Goal: Transaction & Acquisition: Obtain resource

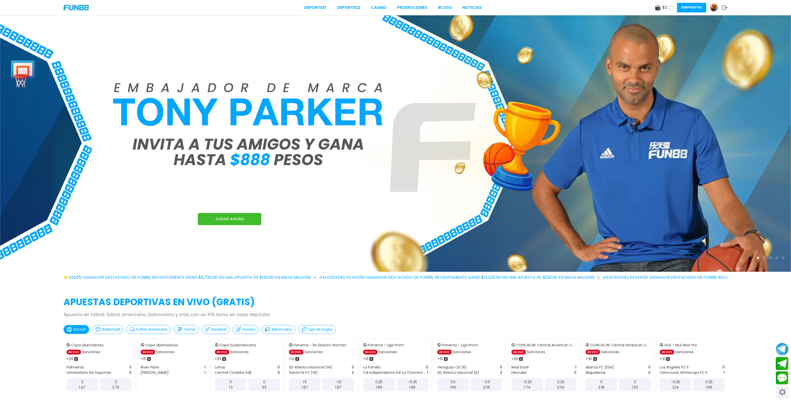
click at [657, 6] on use at bounding box center [657, 8] width 5 height 6
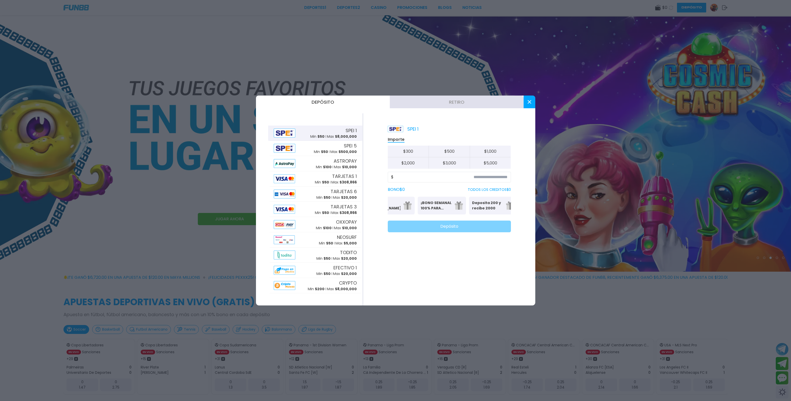
scroll to position [0, 125]
click at [444, 203] on p "¡BONO SEMANAL 100% PARA DEPORTES!" at bounding box center [435, 205] width 31 height 11
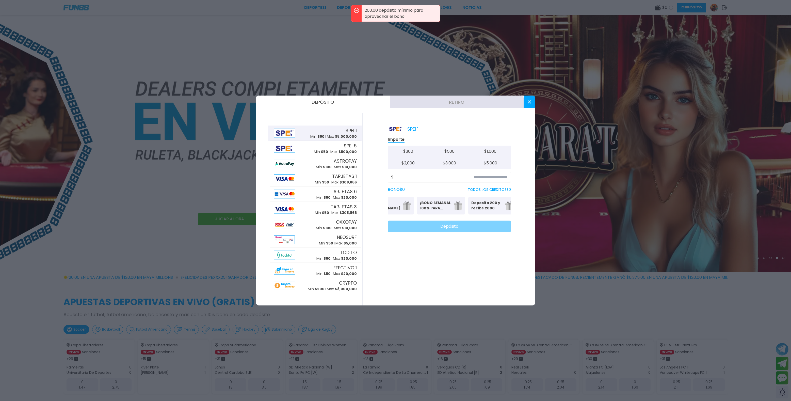
click at [483, 202] on p "Deposita 200 y recibe 2000" at bounding box center [486, 205] width 31 height 11
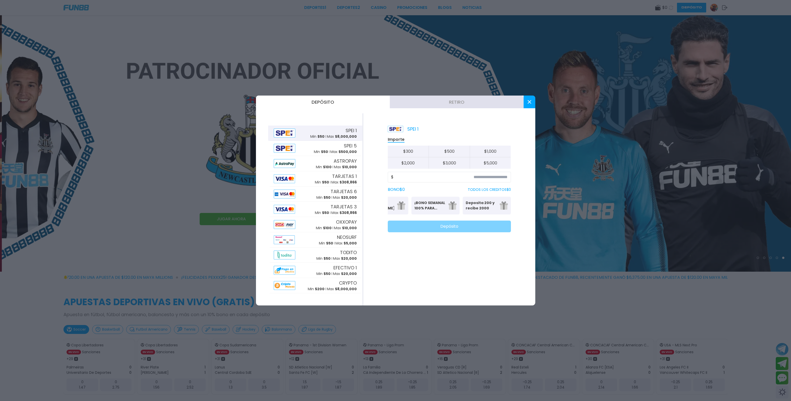
click at [496, 203] on p "Deposita 200 y recibe 2000" at bounding box center [481, 205] width 31 height 11
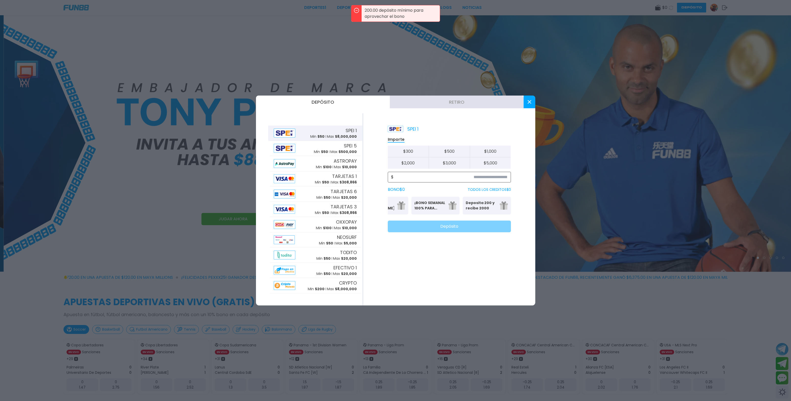
click at [431, 177] on input at bounding box center [451, 177] width 114 height 6
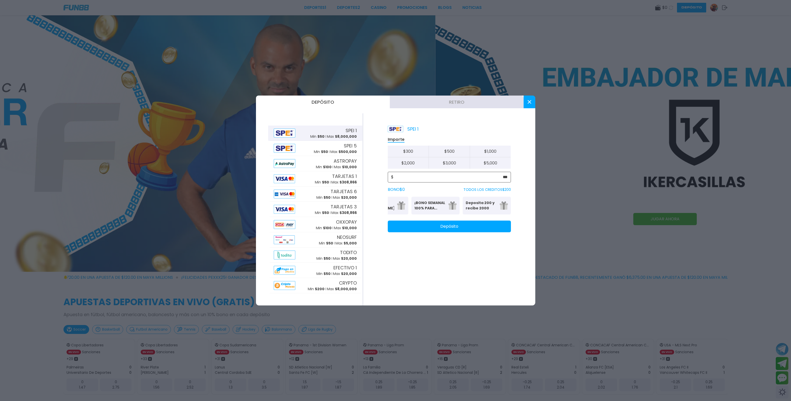
type input "***"
click at [477, 210] on p "Deposita 200 y recibe 2000" at bounding box center [481, 205] width 31 height 11
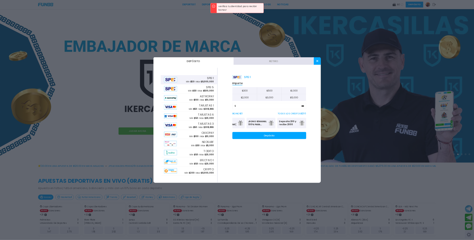
scroll to position [0, 0]
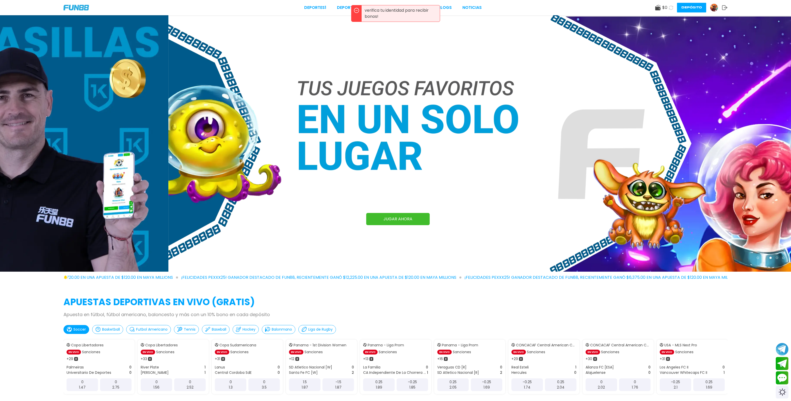
click at [711, 6] on img at bounding box center [714, 8] width 8 height 8
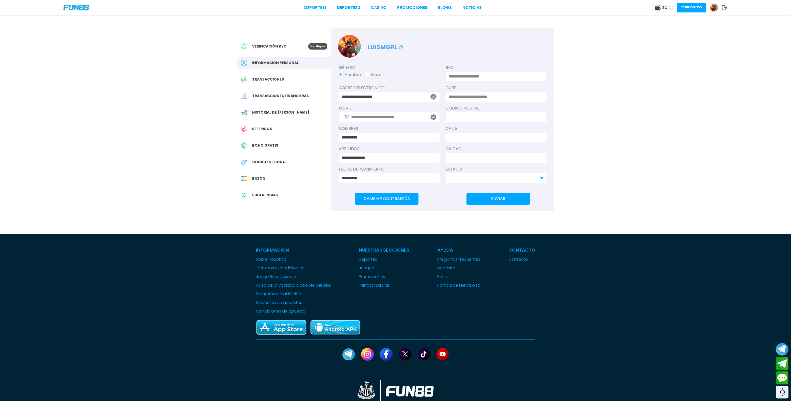
click at [291, 48] on div "Verificación KYC" at bounding box center [274, 46] width 67 height 6
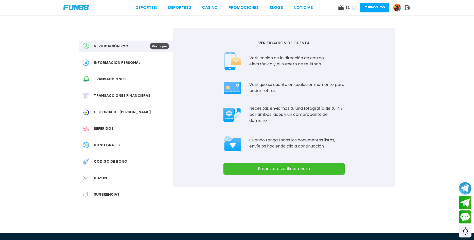
click at [292, 163] on div "VERIFICACIÓN DE CUENTA Verificación de la dirección de correo electrónico y el …" at bounding box center [284, 107] width 223 height 159
click at [290, 171] on button "Empezar a verificar ahora" at bounding box center [284, 169] width 121 height 12
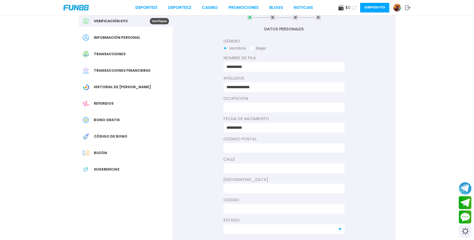
scroll to position [26, 0]
click at [275, 109] on input at bounding box center [283, 107] width 112 height 6
type input "**********"
click at [291, 146] on input at bounding box center [283, 147] width 112 height 6
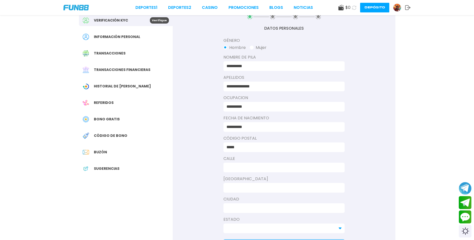
type input "*****"
click at [274, 168] on input at bounding box center [283, 168] width 112 height 6
type input "**********"
click at [288, 186] on input at bounding box center [283, 188] width 112 height 6
type input "**********"
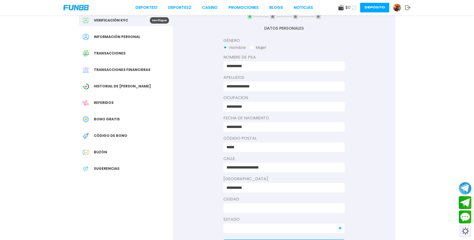
click at [267, 209] on input at bounding box center [283, 208] width 112 height 6
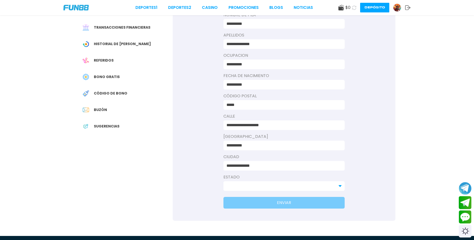
scroll to position [104, 0]
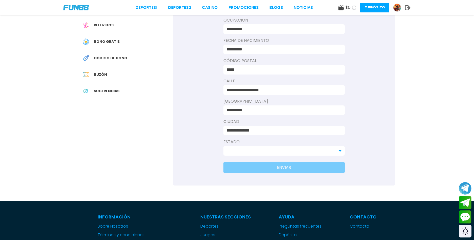
type input "**********"
click at [259, 150] on input at bounding box center [281, 151] width 109 height 6
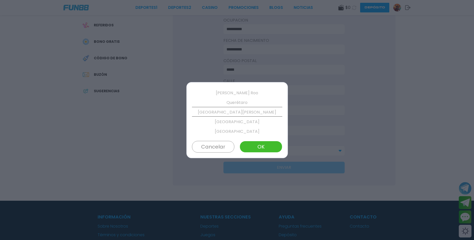
scroll to position [222, 0]
click at [247, 113] on p "[GEOGRAPHIC_DATA][PERSON_NAME]" at bounding box center [237, 112] width 90 height 10
click at [264, 144] on button "OK" at bounding box center [261, 147] width 42 height 12
type input "**********"
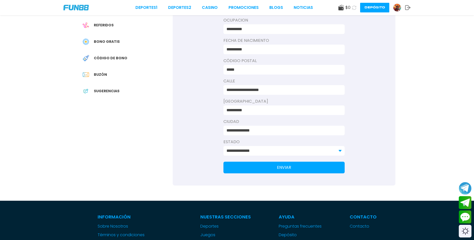
click at [299, 166] on button "ENVIAR" at bounding box center [284, 168] width 121 height 12
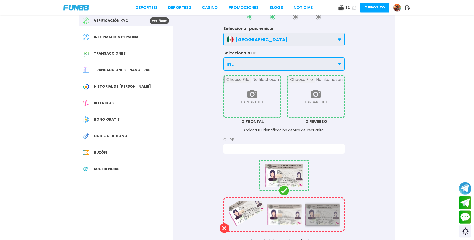
scroll to position [26, 0]
click at [260, 92] on input "file" at bounding box center [253, 97] width 56 height 42
type input "**********"
click at [305, 106] on input "file" at bounding box center [316, 97] width 56 height 42
type input "**********"
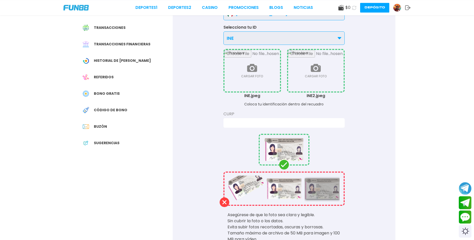
scroll to position [52, 0]
click at [307, 125] on input at bounding box center [283, 123] width 112 height 6
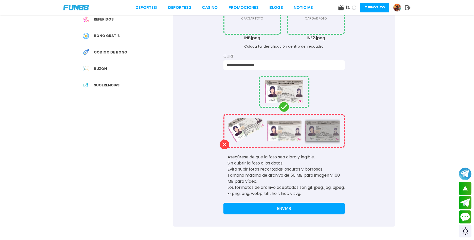
scroll to position [129, 0]
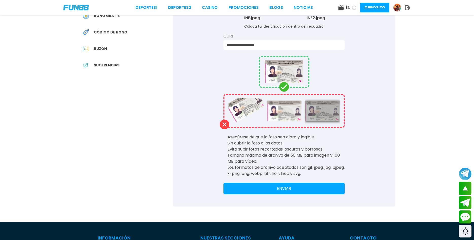
type input "**********"
click at [314, 188] on button "ENVIAR" at bounding box center [284, 189] width 121 height 12
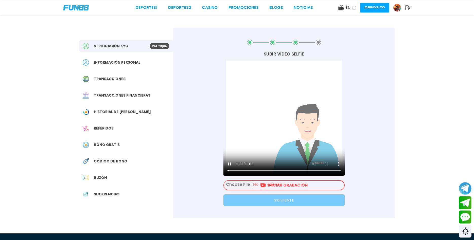
scroll to position [0, 0]
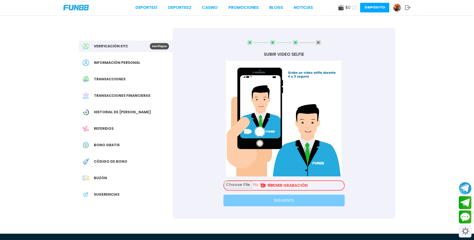
click at [299, 187] on input "file" at bounding box center [284, 185] width 120 height 9
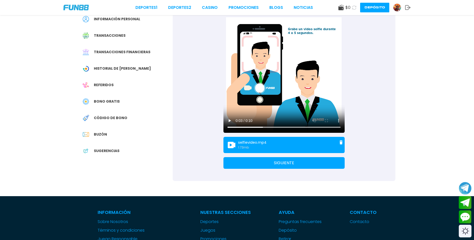
scroll to position [52, 0]
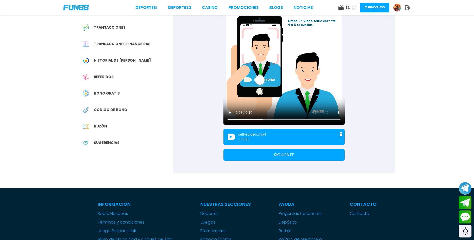
click at [290, 158] on button "SIGUIENTE" at bounding box center [284, 155] width 121 height 12
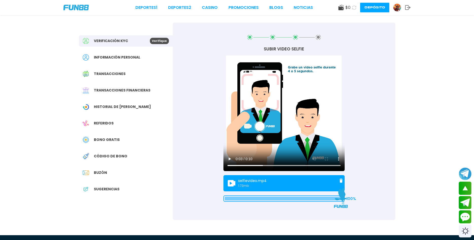
scroll to position [0, 0]
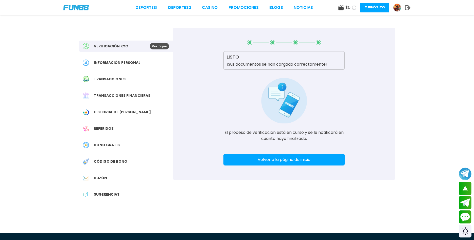
click at [283, 160] on button "Volver a la página de inicio" at bounding box center [284, 160] width 121 height 12
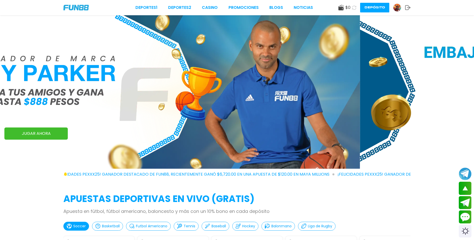
drag, startPoint x: 334, startPoint y: 115, endPoint x: 98, endPoint y: 116, distance: 236.4
click at [173, 116] on img at bounding box center [123, 92] width 474 height 154
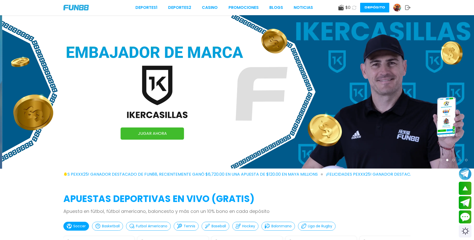
click at [200, 116] on img at bounding box center [239, 92] width 474 height 154
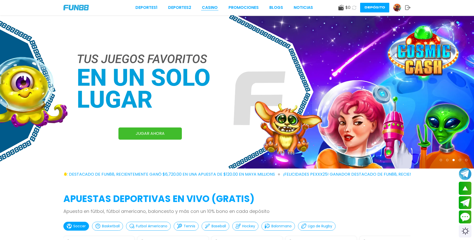
click at [215, 10] on link "CASINO" at bounding box center [210, 8] width 16 height 6
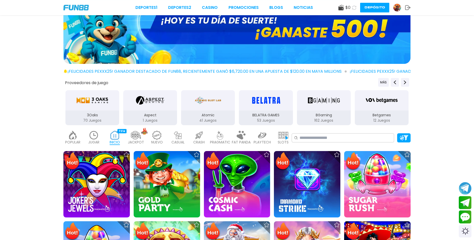
scroll to position [26, 0]
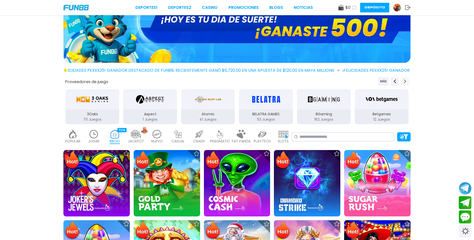
click at [402, 80] on button "Next providers" at bounding box center [405, 81] width 8 height 9
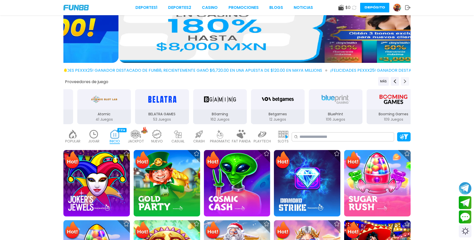
click at [403, 80] on button "Next providers" at bounding box center [405, 81] width 8 height 9
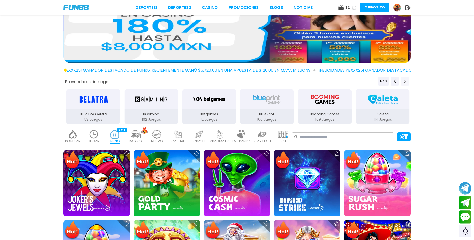
click at [403, 80] on button "Next providers" at bounding box center [405, 81] width 8 height 9
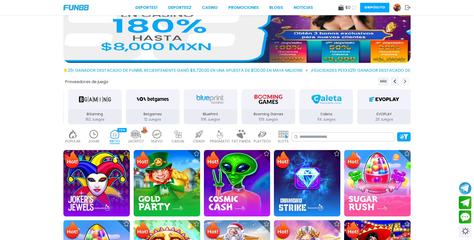
click at [403, 81] on button "Next providers" at bounding box center [405, 81] width 8 height 9
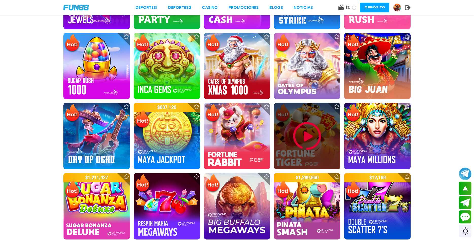
scroll to position [207, 0]
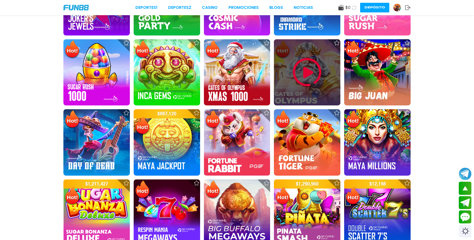
click at [319, 82] on img at bounding box center [307, 72] width 30 height 30
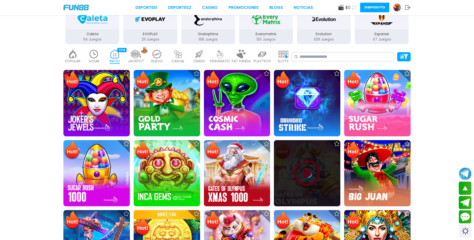
scroll to position [104, 0]
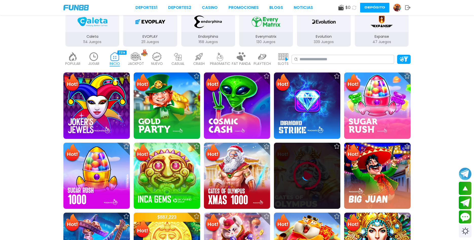
click at [309, 173] on icon at bounding box center [307, 176] width 10 height 10
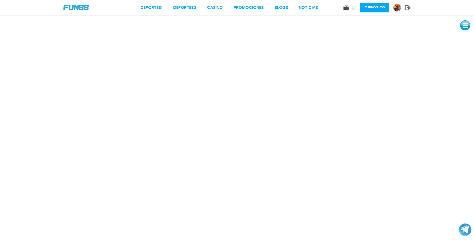
click at [352, 9] on button at bounding box center [354, 7] width 9 height 9
click at [355, 8] on icon at bounding box center [354, 8] width 6 height 6
click at [398, 9] on img at bounding box center [398, 8] width 8 height 8
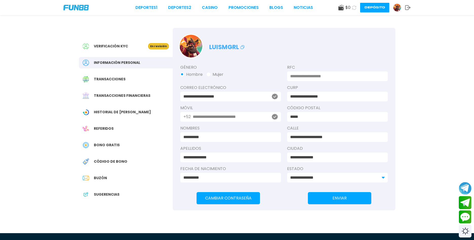
click at [127, 149] on div "Bono Gratis" at bounding box center [126, 145] width 94 height 11
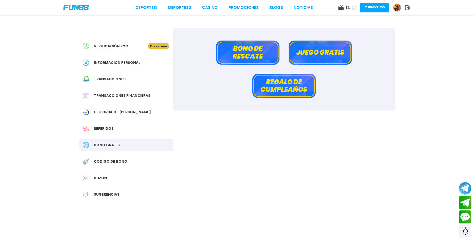
click at [123, 159] on span "Código de bono" at bounding box center [111, 161] width 34 height 5
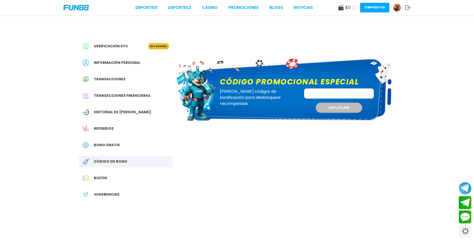
click at [112, 175] on div "Buzón" at bounding box center [126, 178] width 94 height 11
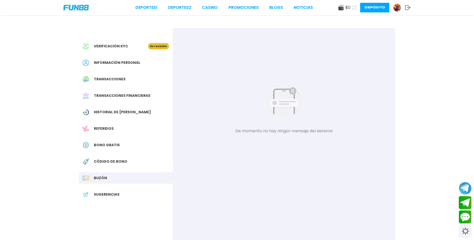
click at [119, 146] on div "Bono Gratis" at bounding box center [126, 145] width 94 height 11
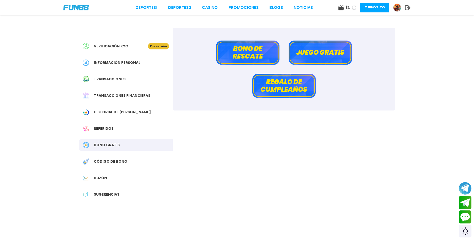
click at [116, 133] on div "Referidos" at bounding box center [126, 128] width 94 height 11
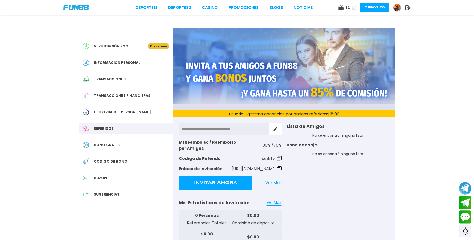
click at [120, 113] on span "Historial de [PERSON_NAME]" at bounding box center [122, 112] width 57 height 5
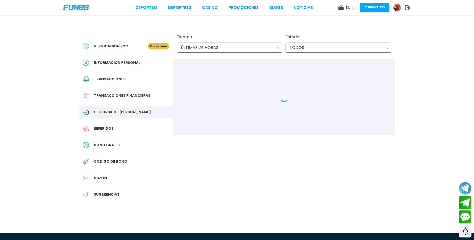
click at [126, 98] on span "Transacciones financieras" at bounding box center [122, 95] width 57 height 5
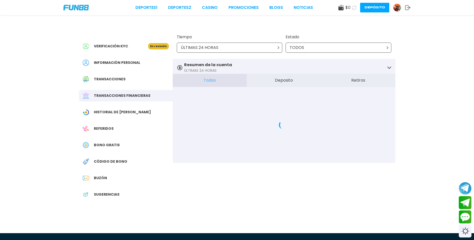
click at [133, 85] on div "Transacciones" at bounding box center [126, 79] width 94 height 11
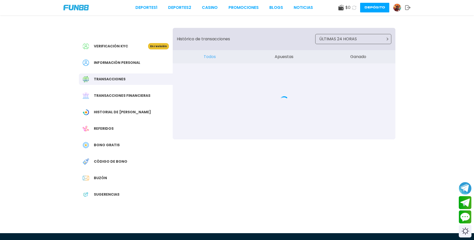
click at [143, 64] on div "Información personal" at bounding box center [126, 62] width 94 height 11
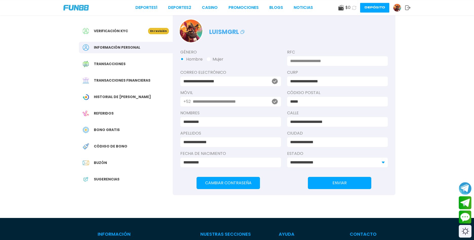
scroll to position [26, 0]
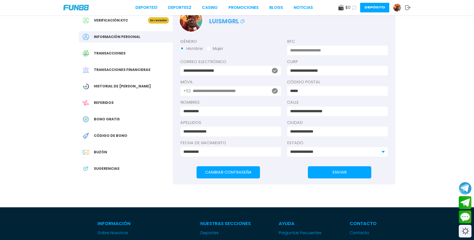
click at [100, 165] on div "Sugerencias" at bounding box center [126, 168] width 94 height 11
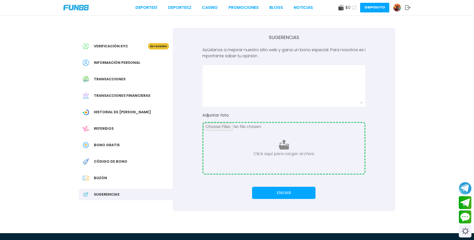
click at [103, 174] on div "Buzón" at bounding box center [126, 178] width 94 height 11
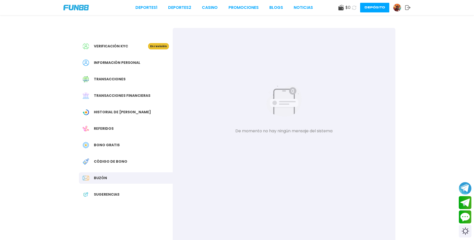
click at [129, 163] on div "Código de bono" at bounding box center [126, 161] width 94 height 11
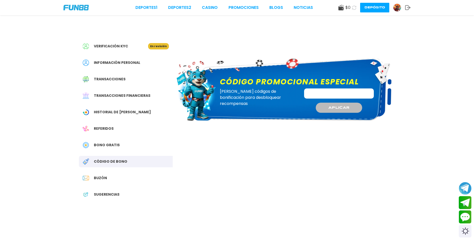
click at [133, 149] on div "Bono Gratis" at bounding box center [126, 145] width 94 height 11
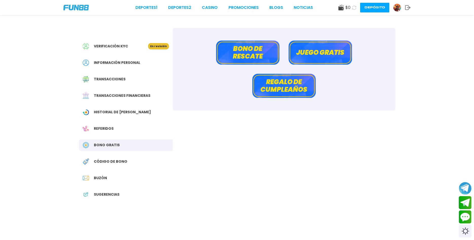
click at [111, 133] on div "Referidos" at bounding box center [126, 128] width 94 height 11
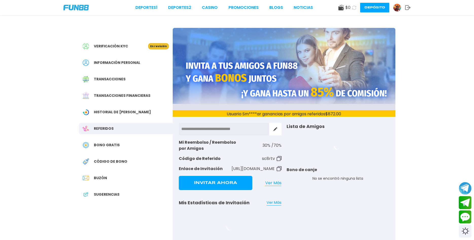
click at [122, 59] on div "Información personal" at bounding box center [126, 62] width 94 height 11
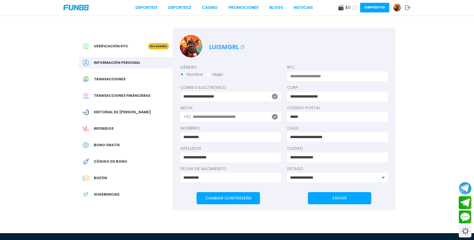
click at [138, 84] on div "Transacciones" at bounding box center [126, 79] width 94 height 11
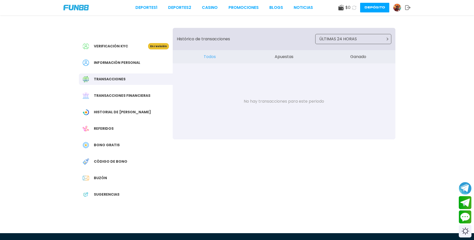
click at [134, 95] on span "Transacciones financieras" at bounding box center [122, 95] width 57 height 5
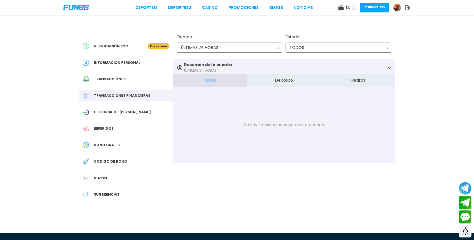
click at [119, 115] on span "Historial de [PERSON_NAME]" at bounding box center [122, 112] width 57 height 5
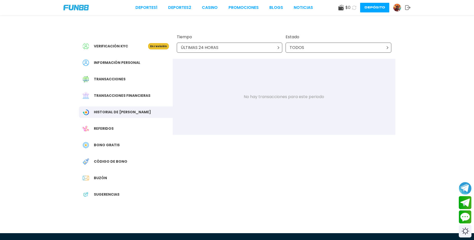
click at [356, 8] on use at bounding box center [354, 7] width 5 height 5
click at [400, 9] on img at bounding box center [398, 8] width 8 height 8
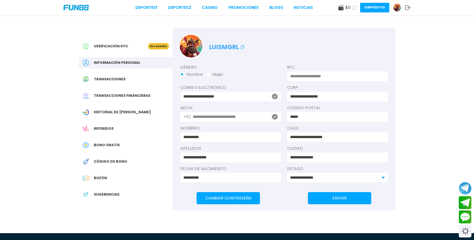
click at [76, 9] on img at bounding box center [75, 8] width 25 height 6
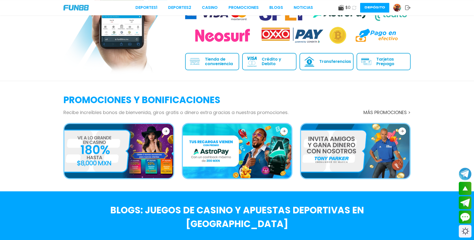
scroll to position [725, 0]
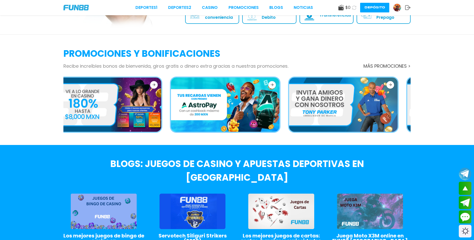
drag, startPoint x: 195, startPoint y: 114, endPoint x: 315, endPoint y: 128, distance: 120.3
click at [315, 128] on div at bounding box center [343, 105] width 111 height 56
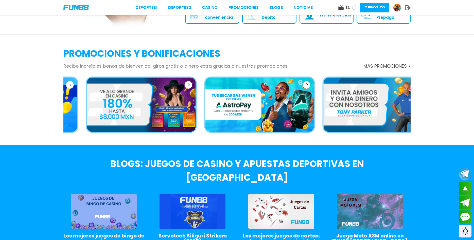
drag, startPoint x: 232, startPoint y: 122, endPoint x: 329, endPoint y: 120, distance: 97.8
click at [314, 120] on img at bounding box center [259, 105] width 109 height 54
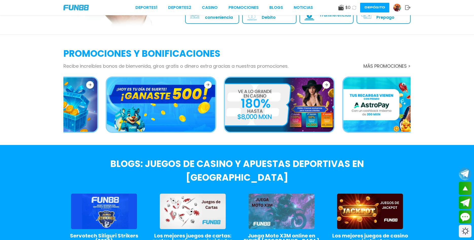
drag, startPoint x: 265, startPoint y: 118, endPoint x: 344, endPoint y: 118, distance: 79.7
click at [317, 118] on img at bounding box center [279, 105] width 109 height 54
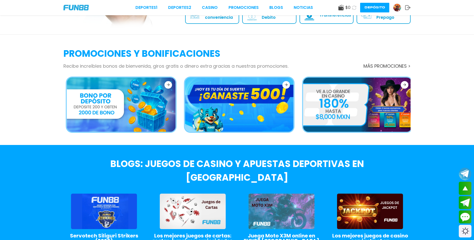
drag, startPoint x: 208, startPoint y: 111, endPoint x: 263, endPoint y: 112, distance: 55.1
click at [248, 111] on img at bounding box center [239, 105] width 109 height 54
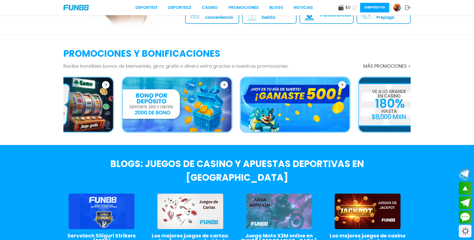
drag, startPoint x: 88, startPoint y: 112, endPoint x: 257, endPoint y: 114, distance: 168.8
click at [211, 112] on img at bounding box center [177, 105] width 109 height 54
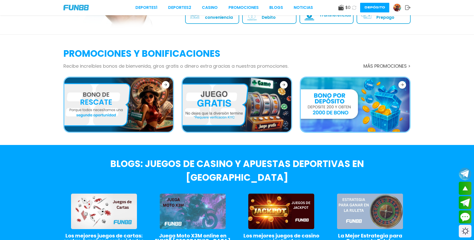
click at [241, 110] on img at bounding box center [237, 105] width 109 height 54
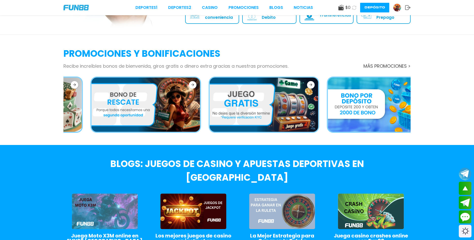
drag, startPoint x: 157, startPoint y: 118, endPoint x: 216, endPoint y: 119, distance: 58.9
click at [200, 117] on img at bounding box center [145, 105] width 109 height 54
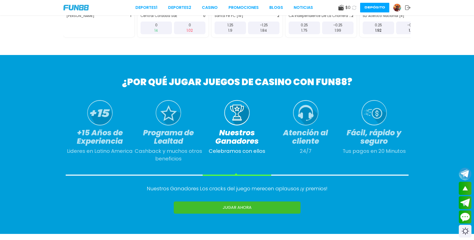
scroll to position [0, 0]
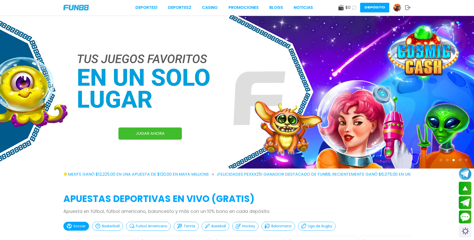
click at [341, 7] on icon at bounding box center [342, 8] width 6 height 6
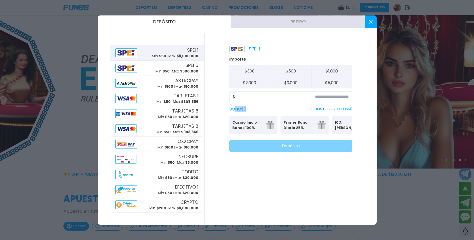
drag, startPoint x: 249, startPoint y: 111, endPoint x: 231, endPoint y: 111, distance: 17.8
click at [232, 111] on div "BONO $ 0 TODOS LOS CREDITOS $ 0" at bounding box center [291, 109] width 123 height 6
click at [254, 113] on div "Importe $ 300 $ 500 $ 1,000 $ 2,000 $ 3,000 $ 5,000 $ BONO $ 0 TODOS LOS CREDIT…" at bounding box center [291, 104] width 123 height 96
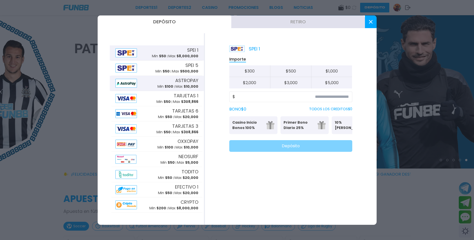
click at [186, 82] on span "ASTROPAY" at bounding box center [186, 80] width 23 height 7
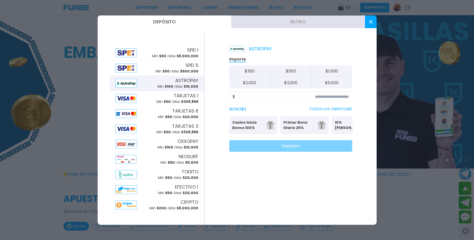
click at [259, 126] on p "Casino Inicio Bonos 100%" at bounding box center [248, 125] width 31 height 11
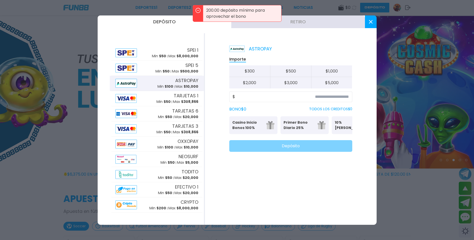
click at [328, 21] on button "Retiro" at bounding box center [299, 21] width 134 height 13
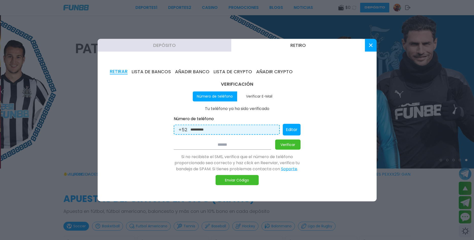
click at [255, 98] on button "Verificar E-Mail" at bounding box center [259, 96] width 44 height 10
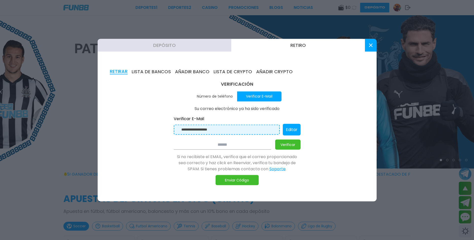
click at [229, 99] on button "Número de teléfono" at bounding box center [215, 96] width 44 height 10
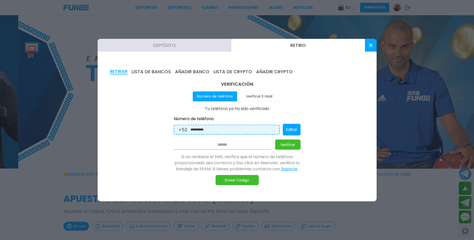
click at [256, 97] on button "Verificar E-Mail" at bounding box center [259, 96] width 44 height 10
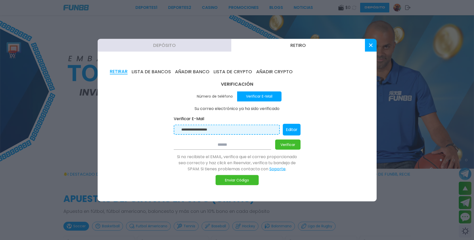
click at [226, 97] on button "Número de teléfono" at bounding box center [215, 96] width 44 height 10
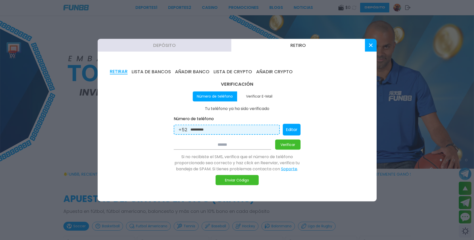
click at [265, 97] on button "Verificar E-Mail" at bounding box center [259, 96] width 44 height 10
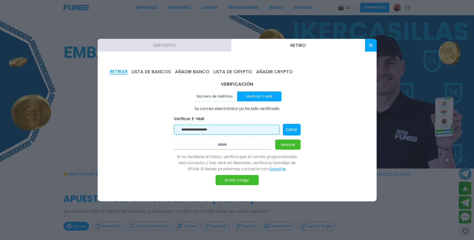
click at [224, 97] on button "Número de teléfono" at bounding box center [215, 96] width 44 height 10
type input "**********"
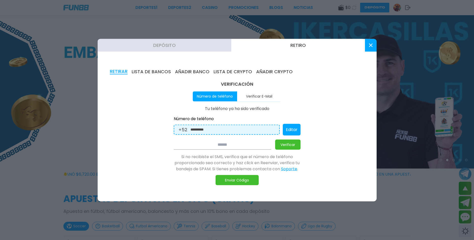
click at [148, 72] on button "LISTA DE BANCOS" at bounding box center [151, 72] width 39 height 6
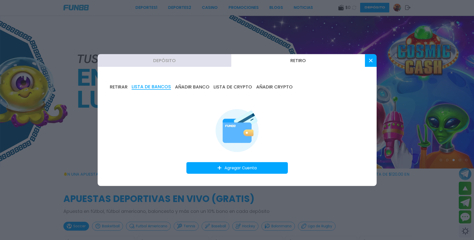
drag, startPoint x: 190, startPoint y: 84, endPoint x: 193, endPoint y: 84, distance: 3.6
click at [190, 84] on div "RETIRAR LISTA DE BANCOS AÑADIR BANCO LISTA DE CRYPTO AÑADIR CRYPTO Agregar Cuen…" at bounding box center [237, 129] width 279 height 114
click at [242, 88] on button "LISTA DE CRYPTO" at bounding box center [233, 87] width 39 height 6
click at [279, 90] on button "AÑADIR CRYPTO" at bounding box center [274, 87] width 37 height 6
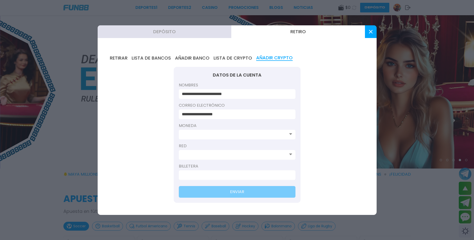
click at [187, 60] on button "AÑADIR BANCO" at bounding box center [192, 58] width 35 height 6
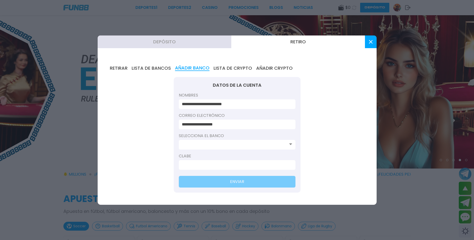
click at [187, 44] on button "Depósito" at bounding box center [165, 42] width 134 height 13
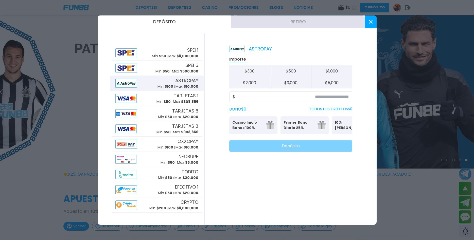
click at [369, 23] on icon at bounding box center [371, 22] width 4 height 4
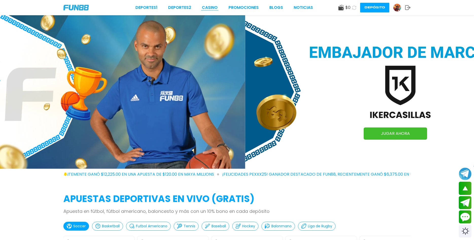
click at [215, 7] on link "CASINO" at bounding box center [210, 8] width 16 height 6
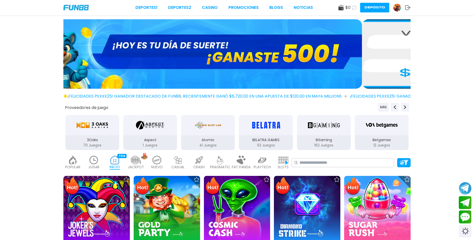
drag, startPoint x: 364, startPoint y: 73, endPoint x: 145, endPoint y: 72, distance: 218.6
click at [210, 76] on img at bounding box center [189, 54] width 348 height 70
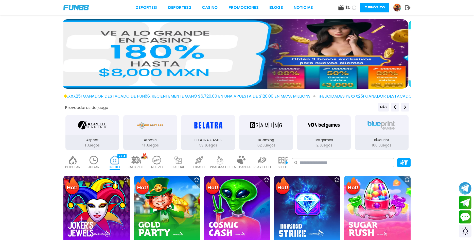
drag, startPoint x: 349, startPoint y: 73, endPoint x: 158, endPoint y: 66, distance: 190.5
click at [234, 70] on img at bounding box center [235, 54] width 348 height 70
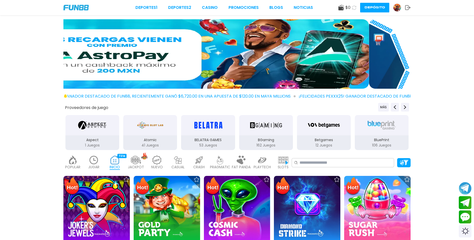
drag, startPoint x: 336, startPoint y: 70, endPoint x: 100, endPoint y: 67, distance: 236.9
click at [253, 75] on img at bounding box center [196, 54] width 348 height 70
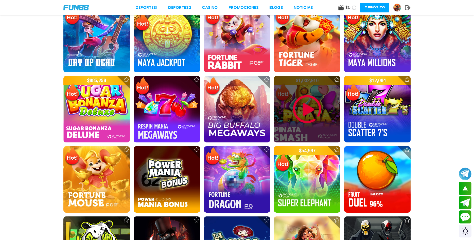
scroll to position [181, 0]
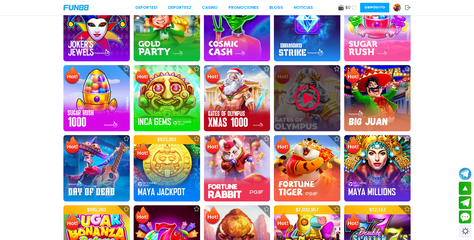
click at [287, 74] on div at bounding box center [307, 98] width 67 height 67
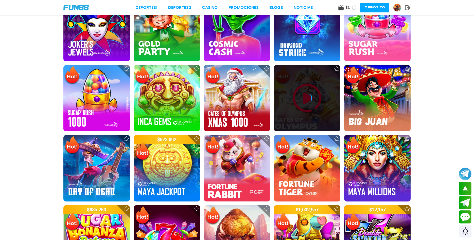
click at [305, 90] on div at bounding box center [307, 98] width 67 height 67
click at [305, 97] on icon at bounding box center [307, 98] width 10 height 10
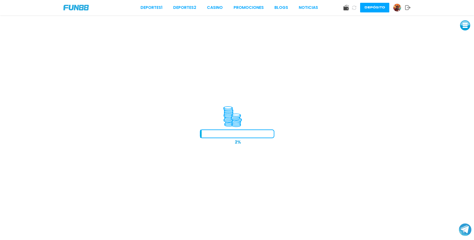
click at [392, 6] on div "Depósito" at bounding box center [377, 8] width 67 height 10
click at [463, 25] on button at bounding box center [466, 25] width 10 height 10
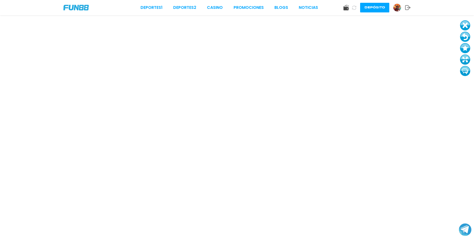
click at [463, 51] on button at bounding box center [466, 48] width 10 height 10
click at [466, 28] on button at bounding box center [466, 25] width 10 height 10
click at [467, 72] on button at bounding box center [466, 71] width 10 height 10
click at [397, 8] on img at bounding box center [398, 8] width 8 height 8
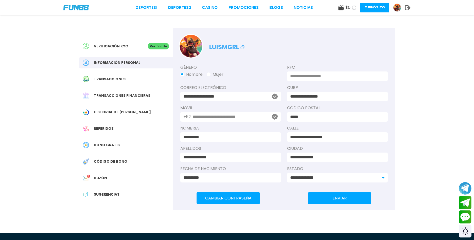
click at [136, 48] on div "Verificación KYC" at bounding box center [115, 46] width 65 height 6
click at [122, 47] on span "Verificación KYC" at bounding box center [111, 46] width 34 height 5
click at [117, 67] on div "Información personal" at bounding box center [126, 62] width 94 height 11
click at [118, 82] on div "Transacciones" at bounding box center [126, 79] width 94 height 11
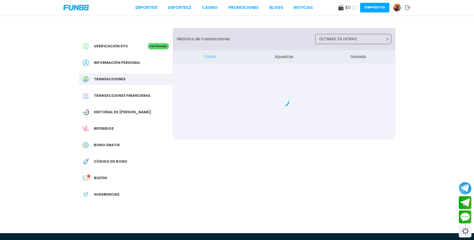
click at [119, 94] on span "Transacciones financieras" at bounding box center [122, 95] width 57 height 5
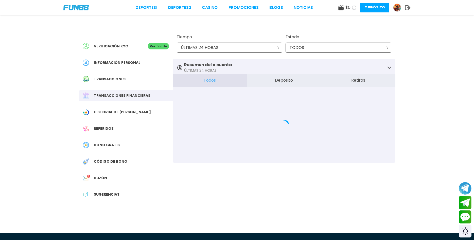
click at [380, 9] on button "Depósito" at bounding box center [375, 8] width 29 height 10
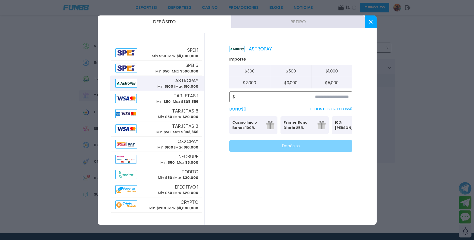
click at [275, 97] on input at bounding box center [292, 97] width 114 height 6
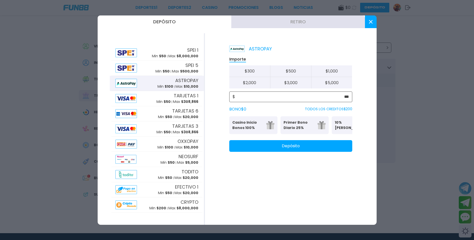
type input "***"
click at [288, 111] on div "BONO $ 0 TODOS LOS CREDITOS $ 200" at bounding box center [291, 109] width 123 height 6
click at [262, 128] on p "Casino Inicio Bonos 100%" at bounding box center [248, 125] width 31 height 11
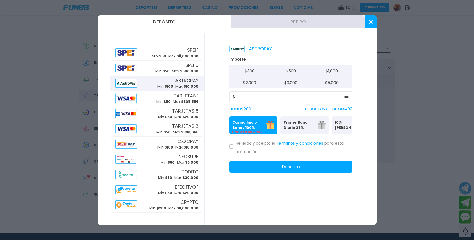
click at [293, 143] on button "Términos y condiciones" at bounding box center [299, 143] width 47 height 11
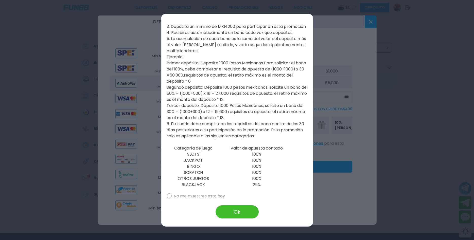
scroll to position [175, 0]
click at [325, 102] on div at bounding box center [237, 120] width 474 height 240
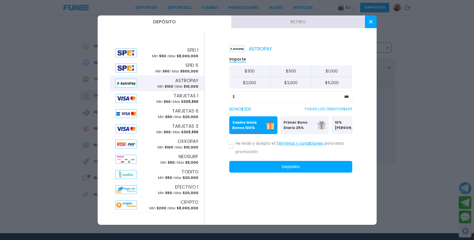
click at [288, 128] on p "Primer Bono Diario 25%" at bounding box center [299, 125] width 31 height 11
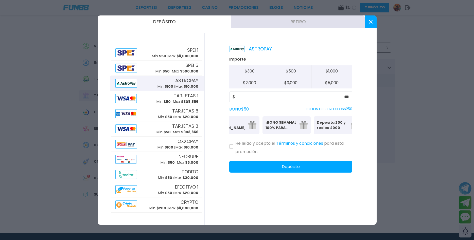
scroll to position [0, 130]
click at [333, 129] on p "Deposita 200 y recibe 2000" at bounding box center [322, 125] width 31 height 11
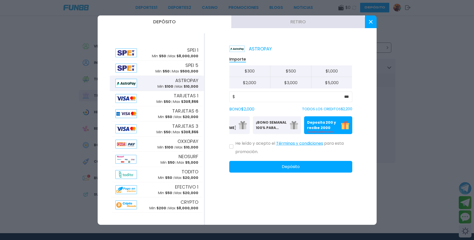
click at [307, 142] on button "Términos y condiciones" at bounding box center [299, 143] width 47 height 11
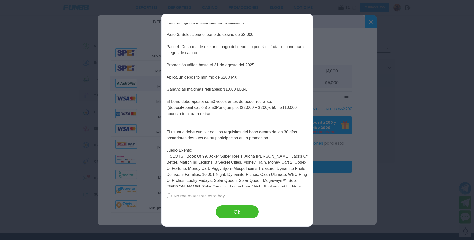
scroll to position [70, 0]
click at [335, 120] on div at bounding box center [237, 120] width 474 height 240
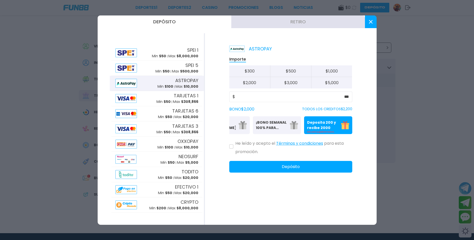
drag, startPoint x: 320, startPoint y: 131, endPoint x: 310, endPoint y: 132, distance: 9.4
click at [310, 132] on div "Casino Inicio Bonos 100% Es necesario apostar 30 veces. Primer Bono Diario 25% …" at bounding box center [291, 126] width 123 height 18
drag, startPoint x: 320, startPoint y: 131, endPoint x: 310, endPoint y: 132, distance: 9.2
click at [310, 132] on div "Casino Inicio Bonos 100% Es necesario apostar 30 veces. Primer Bono Diario 25% …" at bounding box center [291, 126] width 123 height 18
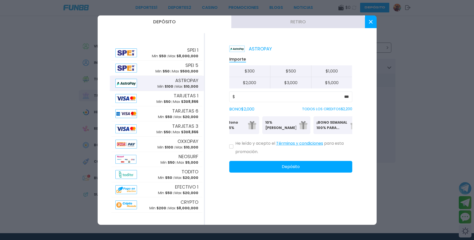
scroll to position [0, 69]
click at [285, 127] on p "10% [PERSON_NAME]" at bounding box center [281, 125] width 31 height 11
click at [248, 128] on p "Casino Inicio Bonos 100%" at bounding box center [248, 125] width 31 height 11
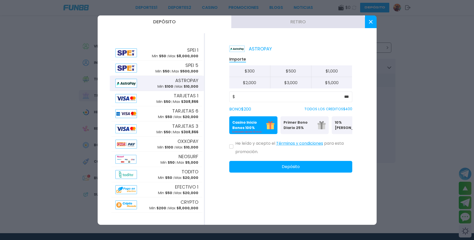
click at [231, 146] on button at bounding box center [232, 147] width 4 height 4
click at [270, 96] on input "***" at bounding box center [292, 97] width 114 height 6
click at [307, 165] on button "Depósito" at bounding box center [291, 167] width 123 height 12
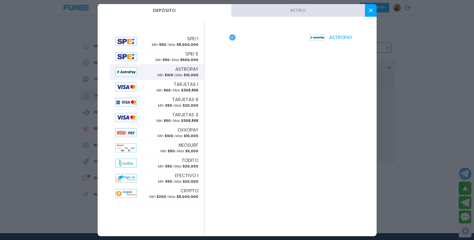
click at [453, 81] on div at bounding box center [237, 120] width 474 height 240
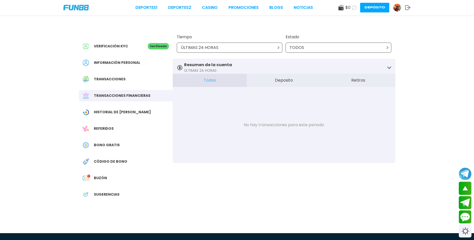
click at [380, 8] on button "Depósito" at bounding box center [375, 8] width 29 height 10
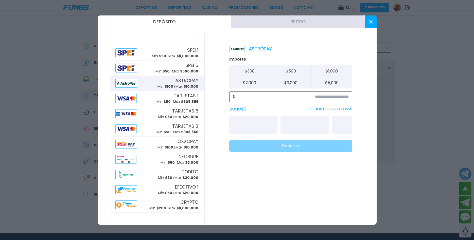
click at [322, 97] on input at bounding box center [292, 97] width 114 height 6
click at [264, 129] on button "Casino Inicio Bonos 100% Es necesario apostar 30 veces." at bounding box center [254, 126] width 48 height 18
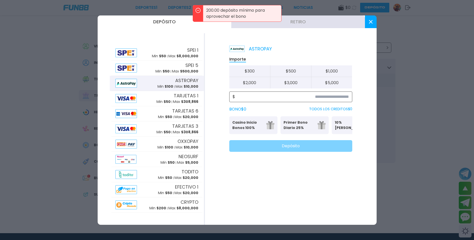
click at [268, 98] on input at bounding box center [292, 97] width 114 height 6
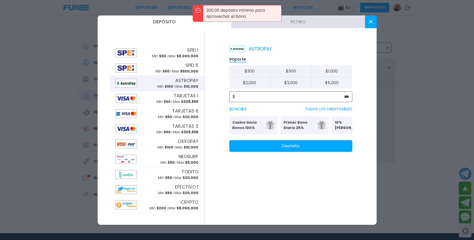
type input "***"
click at [248, 126] on p "Casino Inicio Bonos 100%" at bounding box center [248, 125] width 31 height 11
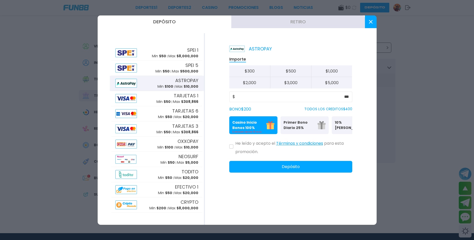
click at [234, 148] on div "He leído y acepto el Términos y condiciones para esta promoción." at bounding box center [291, 146] width 123 height 17
click at [231, 148] on button at bounding box center [232, 147] width 4 height 4
click at [307, 130] on p "Primer Bono Diario 25%" at bounding box center [299, 125] width 31 height 11
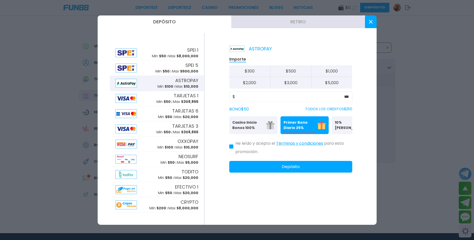
click at [264, 130] on button "Casino Inicio Bonos 100% Es necesario apostar 30 veces." at bounding box center [254, 126] width 48 height 18
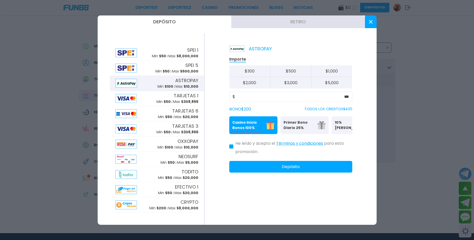
click at [290, 169] on button "Depósito" at bounding box center [291, 167] width 123 height 12
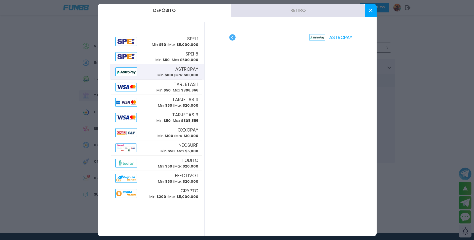
click at [369, 12] on button at bounding box center [371, 10] width 12 height 13
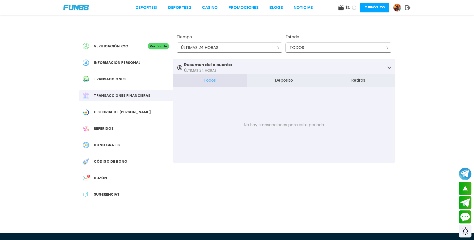
click at [355, 10] on use at bounding box center [355, 8] width 6 height 6
click at [353, 7] on icon at bounding box center [355, 8] width 6 height 6
click at [202, 8] on link "CASINO" at bounding box center [205, 8] width 16 height 6
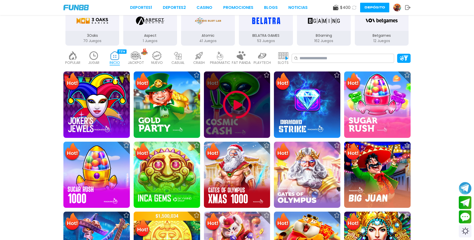
scroll to position [181, 0]
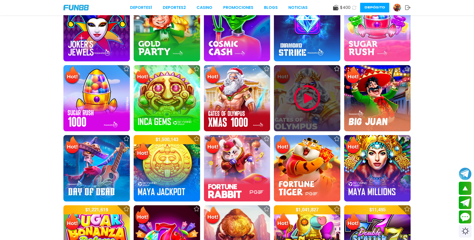
click at [312, 96] on img at bounding box center [307, 98] width 30 height 30
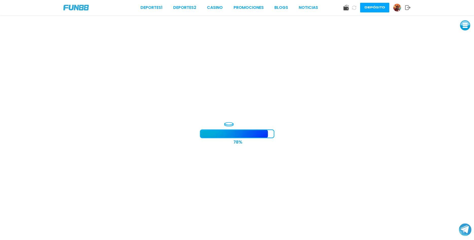
click at [352, 6] on button at bounding box center [354, 7] width 9 height 9
click at [355, 8] on icon at bounding box center [355, 8] width 6 height 6
click at [353, 10] on button at bounding box center [355, 8] width 10 height 10
click at [395, 9] on img at bounding box center [398, 8] width 8 height 8
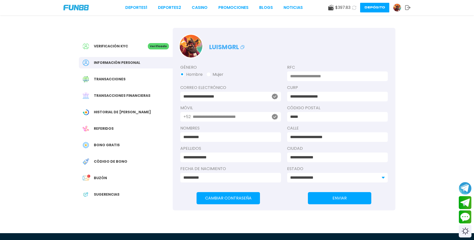
click at [120, 115] on div "Historial de [PERSON_NAME]" at bounding box center [126, 112] width 94 height 11
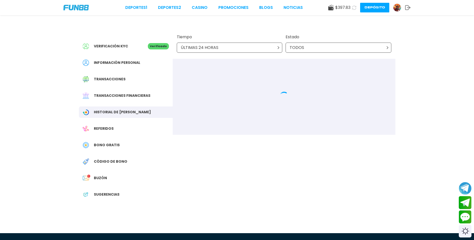
click at [108, 175] on div "Buzón 1" at bounding box center [126, 178] width 94 height 11
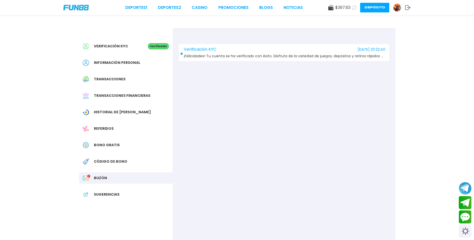
click at [127, 112] on span "Historial de [PERSON_NAME]" at bounding box center [122, 112] width 57 height 5
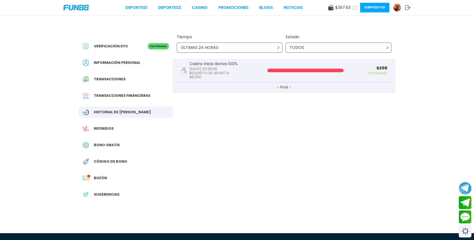
click at [298, 77] on div "Casino Inicio Bonos 100% [DATE] 20:28:08 REQUISITO DE APUESTA : $ 6,000 $ 200 P…" at bounding box center [284, 71] width 215 height 24
click at [284, 87] on button "- Final -" at bounding box center [284, 88] width 215 height 10
click at [217, 68] on p "[DATE] 20:28:08" at bounding box center [214, 69] width 48 height 4
drag, startPoint x: 233, startPoint y: 63, endPoint x: 236, endPoint y: 63, distance: 3.8
click at [235, 63] on p "Casino Inicio Bonos 100%" at bounding box center [214, 64] width 48 height 4
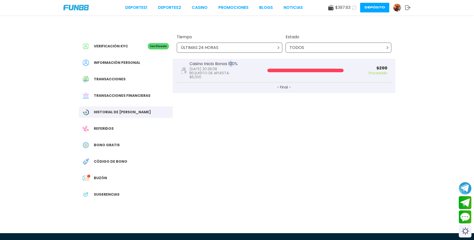
drag, startPoint x: 283, startPoint y: 70, endPoint x: 323, endPoint y: 69, distance: 40.6
click at [314, 69] on div "Casino Inicio Bonos 100% [DATE] 20:28:08 REQUISITO DE APUESTA : $ 6,000 $ 200 P…" at bounding box center [284, 71] width 215 height 24
click at [336, 68] on div "Casino Inicio Bonos 100% [DATE] 20:28:08 REQUISITO DE APUESTA : $ 6,000 $ 200 P…" at bounding box center [284, 71] width 215 height 24
drag, startPoint x: 373, startPoint y: 70, endPoint x: 389, endPoint y: 70, distance: 16.3
click at [389, 70] on div "Casino Inicio Bonos 100% [DATE] 20:28:08 REQUISITO DE APUESTA : $ 6,000 $ 200 P…" at bounding box center [284, 71] width 215 height 24
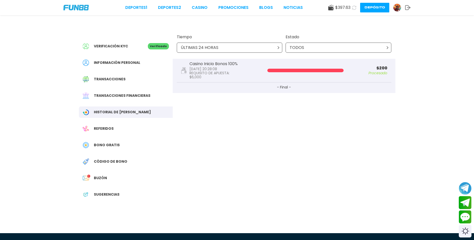
click at [388, 70] on div "Casino Inicio Bonos 100% [DATE] 20:28:08 REQUISITO DE APUESTA : $ 6,000 $ 200 P…" at bounding box center [284, 71] width 215 height 24
drag, startPoint x: 202, startPoint y: 74, endPoint x: 215, endPoint y: 76, distance: 13.3
click at [213, 76] on div "REQUISITO DE APUESTA : $ 6,000" at bounding box center [214, 75] width 48 height 8
click at [215, 76] on p "$ 6,000" at bounding box center [214, 77] width 48 height 4
drag, startPoint x: 272, startPoint y: 70, endPoint x: 338, endPoint y: 72, distance: 66.3
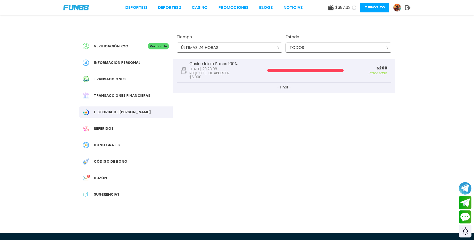
click at [339, 72] on div at bounding box center [306, 71] width 76 height 4
drag, startPoint x: 310, startPoint y: 83, endPoint x: 262, endPoint y: 85, distance: 48.0
click at [263, 85] on button "- Final -" at bounding box center [284, 88] width 215 height 10
drag, startPoint x: 268, startPoint y: 68, endPoint x: 317, endPoint y: 67, distance: 49.3
click at [327, 67] on div "Casino Inicio Bonos 100% [DATE] 20:28:08 REQUISITO DE APUESTA : $ 6,000 $ 200 P…" at bounding box center [284, 71] width 215 height 24
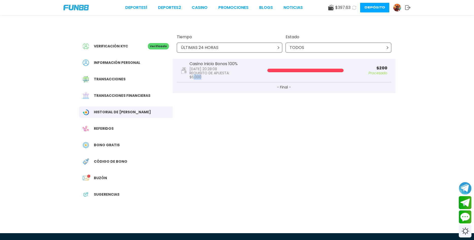
drag, startPoint x: 221, startPoint y: 77, endPoint x: 190, endPoint y: 77, distance: 31.5
click at [194, 77] on p "$ 6,000" at bounding box center [214, 77] width 48 height 4
click at [185, 77] on div "Casino Inicio Bonos 100% 2025-08-21 20:28:08 REQUISITO DE APUESTA : $ 6,000" at bounding box center [219, 70] width 76 height 17
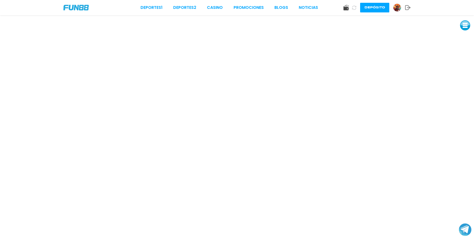
click at [80, 6] on img at bounding box center [75, 8] width 25 height 6
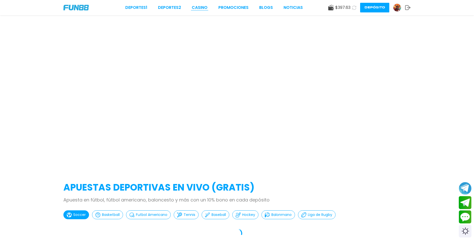
click at [203, 10] on link "CASINO" at bounding box center [200, 8] width 16 height 6
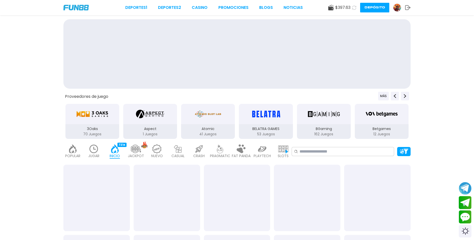
click at [357, 117] on div "Betgames" at bounding box center [382, 114] width 54 height 20
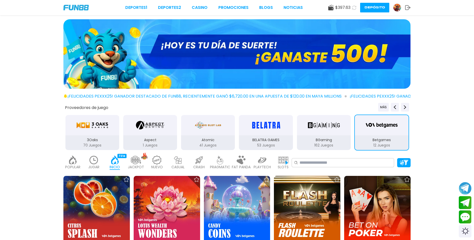
click at [324, 158] on div "POPULAR 40 JUGAR 1 INICIO 7214 JACKPOT 133 NUEVO 977 CASUAL 17 CRASH 33 PRAGMAT…" at bounding box center [237, 163] width 474 height 20
click at [325, 164] on input at bounding box center [346, 163] width 92 height 6
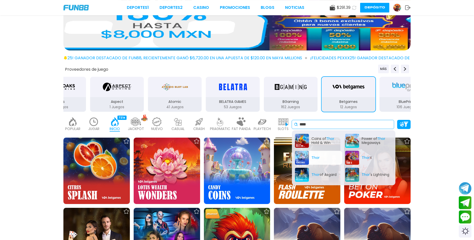
scroll to position [52, 0]
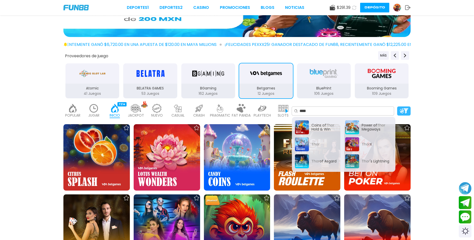
click at [400, 111] on img at bounding box center [404, 110] width 9 height 5
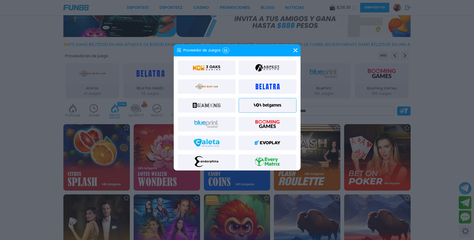
click at [343, 103] on div at bounding box center [237, 120] width 474 height 240
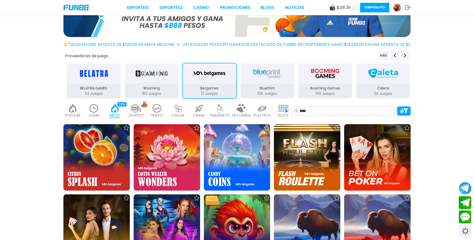
click at [89, 109] on div "JUGAR 1" at bounding box center [94, 111] width 19 height 20
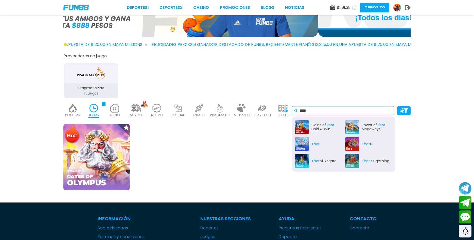
click at [338, 111] on input "****" at bounding box center [346, 111] width 92 height 6
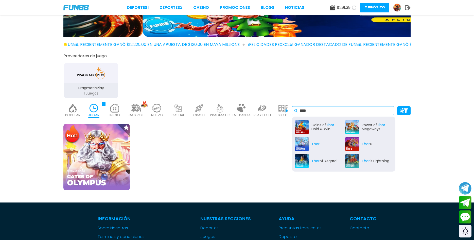
click at [349, 112] on input "****" at bounding box center [346, 111] width 92 height 6
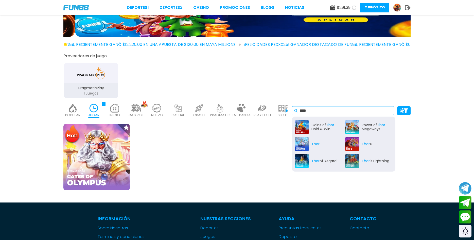
click at [349, 112] on input "****" at bounding box center [346, 111] width 92 height 6
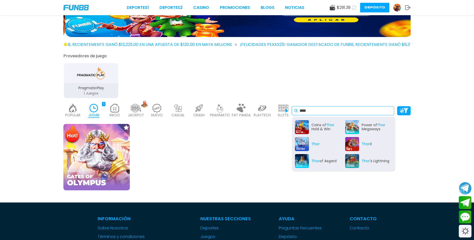
click at [349, 112] on input "****" at bounding box center [346, 111] width 92 height 6
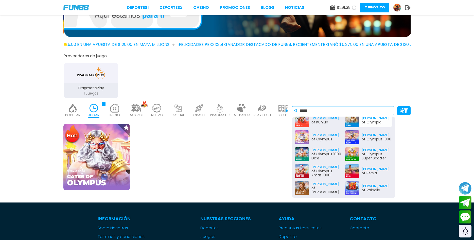
scroll to position [42, 0]
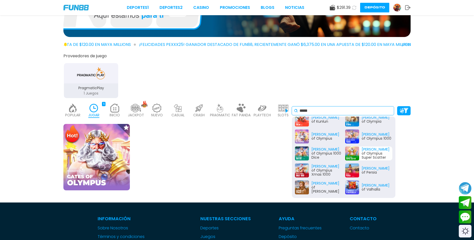
type input "*****"
click at [374, 153] on div "Gates of Olympus Super Scatter" at bounding box center [369, 154] width 47 height 14
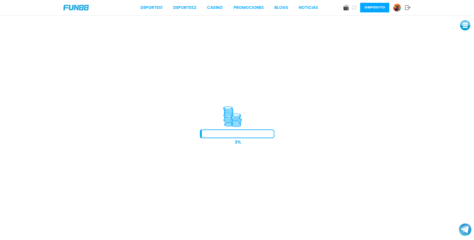
click at [354, 8] on icon at bounding box center [354, 8] width 4 height 4
click at [463, 24] on button at bounding box center [466, 25] width 10 height 10
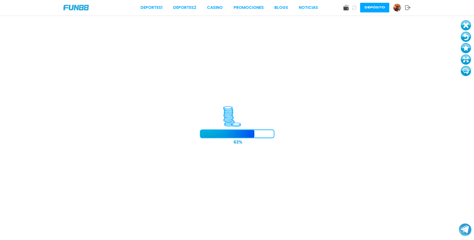
click at [463, 46] on button at bounding box center [466, 48] width 10 height 10
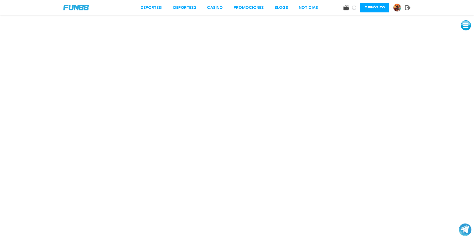
click at [76, 7] on img at bounding box center [75, 8] width 25 height 6
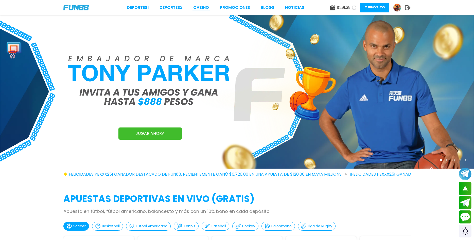
click at [204, 8] on link "CASINO" at bounding box center [201, 8] width 16 height 6
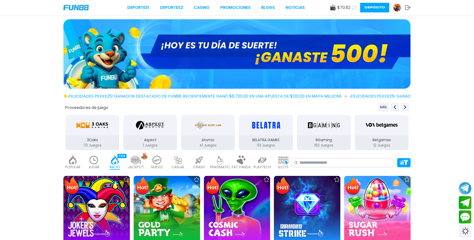
click at [352, 7] on button at bounding box center [354, 8] width 8 height 8
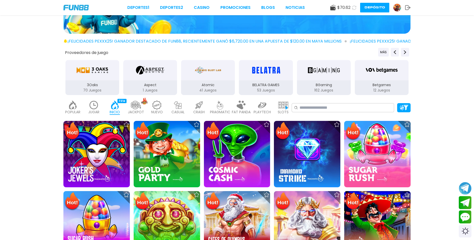
scroll to position [78, 0]
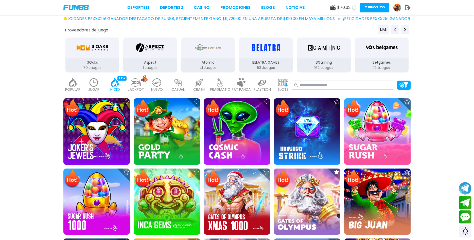
click at [278, 83] on div "SLOTS 6364" at bounding box center [283, 85] width 19 height 20
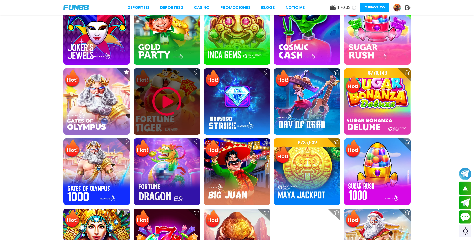
scroll to position [181, 0]
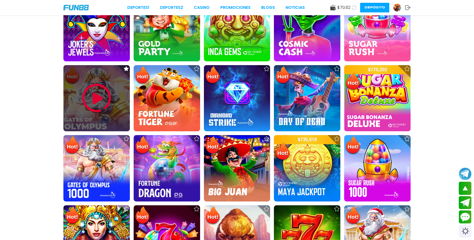
click at [100, 98] on img at bounding box center [96, 98] width 30 height 30
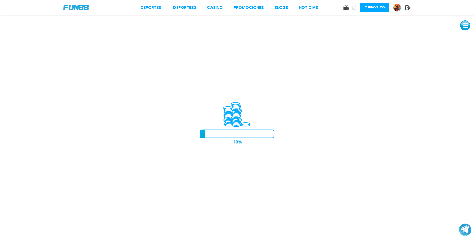
click at [396, 6] on img at bounding box center [398, 8] width 8 height 8
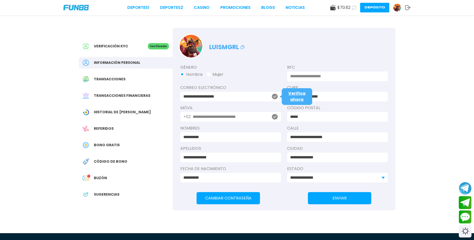
click at [103, 183] on div "Buzón 1" at bounding box center [126, 178] width 94 height 11
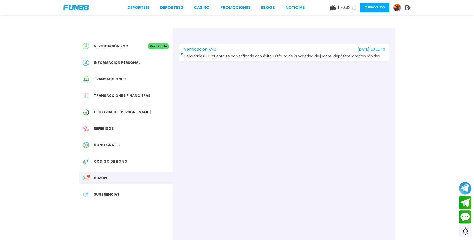
click at [116, 45] on span "Verificación KYC" at bounding box center [111, 46] width 34 height 5
click at [111, 146] on span "Bono Gratis" at bounding box center [107, 145] width 26 height 5
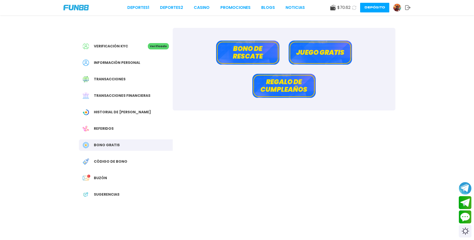
click at [246, 49] on button "Bono de rescate" at bounding box center [247, 53] width 63 height 24
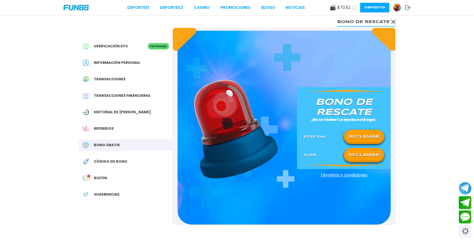
click at [366, 136] on button "RECLAMAR" at bounding box center [364, 137] width 37 height 11
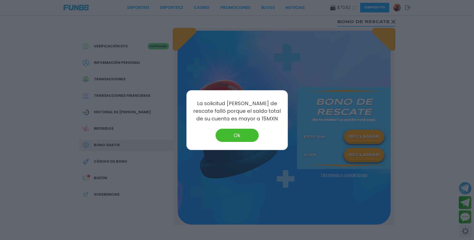
click at [250, 136] on button "Ok" at bounding box center [237, 135] width 43 height 13
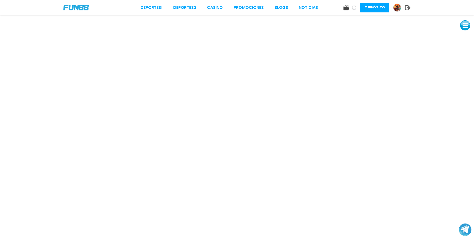
click at [352, 6] on button at bounding box center [354, 7] width 7 height 7
click at [396, 9] on img at bounding box center [398, 8] width 8 height 8
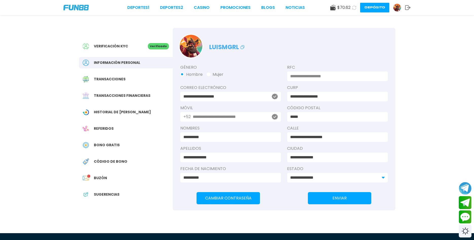
click at [117, 174] on div "Buzón 1" at bounding box center [126, 178] width 94 height 11
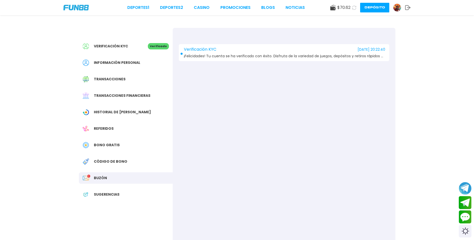
click at [121, 160] on span "Código de bono" at bounding box center [111, 161] width 34 height 5
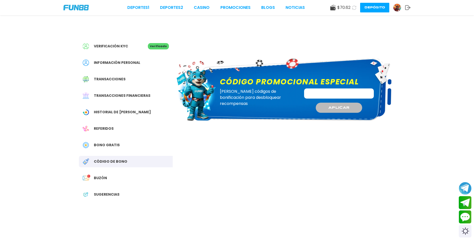
click at [120, 181] on div "Buzón 1" at bounding box center [126, 178] width 94 height 11
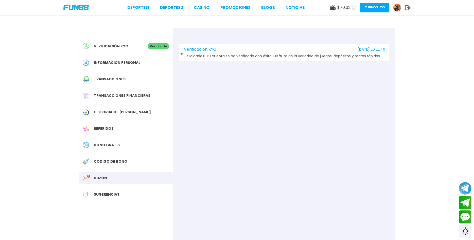
click at [128, 112] on span "Historial de [PERSON_NAME]" at bounding box center [122, 112] width 57 height 5
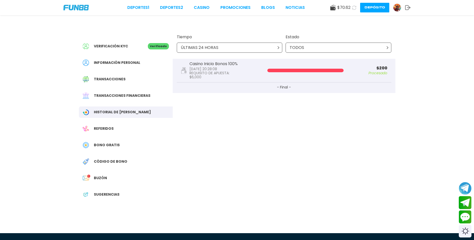
drag, startPoint x: 278, startPoint y: 72, endPoint x: 326, endPoint y: 77, distance: 48.1
click at [326, 72] on div at bounding box center [306, 71] width 76 height 4
drag, startPoint x: 216, startPoint y: 66, endPoint x: 226, endPoint y: 78, distance: 15.9
click at [226, 78] on div "Casino Inicio Bonos 100% 2025-08-21 20:28:08 REQUISITO DE APUESTA : $ 6,000" at bounding box center [214, 70] width 48 height 17
click at [241, 81] on div "Casino Inicio Bonos 100% [DATE] 20:28:08 REQUISITO DE APUESTA : $ 6,000 $ 200 P…" at bounding box center [284, 71] width 215 height 24
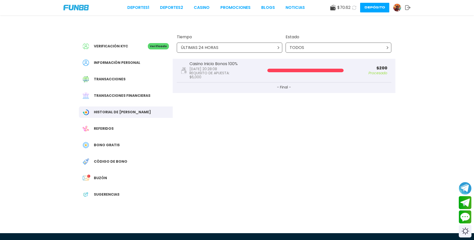
click at [285, 90] on button "- Final -" at bounding box center [284, 88] width 215 height 10
drag, startPoint x: 307, startPoint y: 80, endPoint x: 368, endPoint y: 78, distance: 61.0
click at [359, 80] on div "Casino Inicio Bonos 100% [DATE] 20:28:08 REQUISITO DE APUESTA : $ 6,000 $ 200 P…" at bounding box center [284, 71] width 215 height 24
click at [380, 77] on div "Casino Inicio Bonos 100% [DATE] 20:28:08 REQUISITO DE APUESTA : $ 6,000 $ 200 P…" at bounding box center [284, 71] width 215 height 24
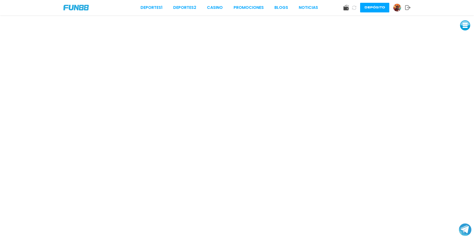
click at [72, 3] on div "Deportes 1 Deportes 2 CASINO Promociones BLOGS NOTICIAS Depósito" at bounding box center [237, 7] width 474 height 15
drag, startPoint x: 72, startPoint y: 4, endPoint x: 97, endPoint y: 6, distance: 25.7
click at [74, 4] on div "Deportes 1 Deportes 2 CASINO Promociones BLOGS NOTICIAS Depósito" at bounding box center [237, 7] width 474 height 15
click at [213, 10] on link "CASINO" at bounding box center [215, 8] width 16 height 6
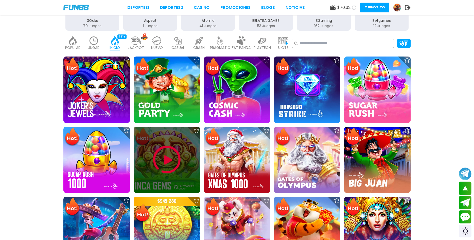
scroll to position [155, 0]
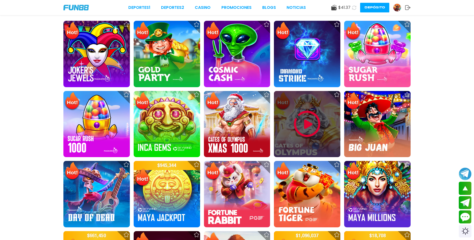
click at [310, 124] on img at bounding box center [307, 124] width 30 height 30
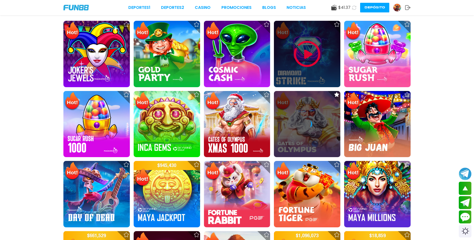
scroll to position [0, 0]
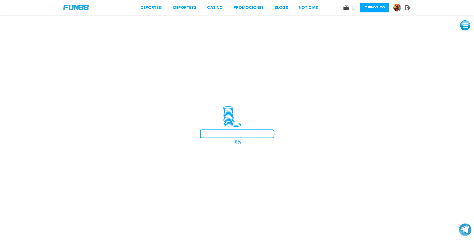
click at [354, 9] on icon at bounding box center [354, 8] width 4 height 4
click at [399, 7] on img at bounding box center [398, 8] width 8 height 8
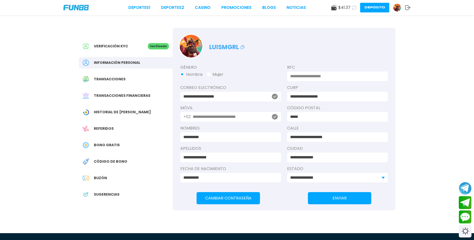
click at [136, 140] on div "Bono Gratis" at bounding box center [126, 145] width 94 height 11
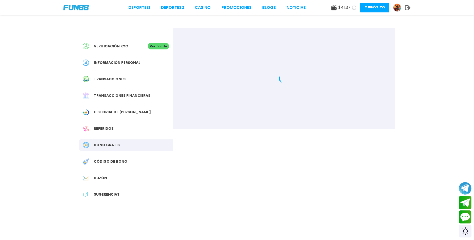
click at [125, 146] on div "Bono Gratis" at bounding box center [126, 145] width 94 height 11
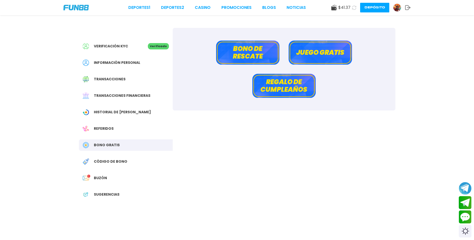
click at [259, 52] on button "Bono de rescate" at bounding box center [247, 53] width 63 height 24
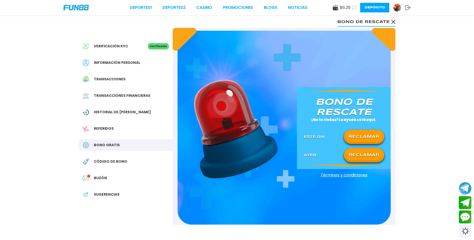
click at [354, 137] on button "RECLAMAR" at bounding box center [364, 137] width 37 height 11
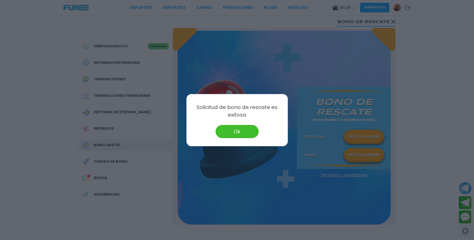
click at [250, 131] on button "Ok" at bounding box center [237, 131] width 43 height 13
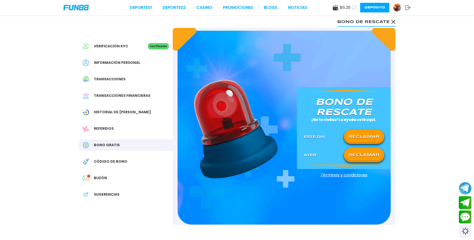
click at [363, 156] on button "RECLAMAR" at bounding box center [364, 155] width 37 height 11
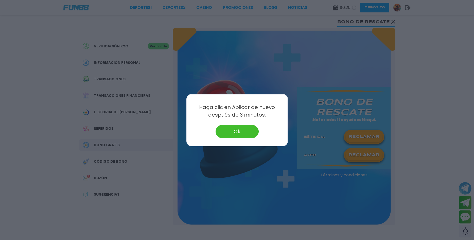
click at [251, 128] on button "Ok" at bounding box center [237, 131] width 43 height 13
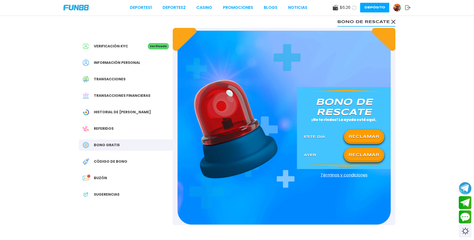
click at [115, 145] on span "Bono Gratis" at bounding box center [107, 145] width 26 height 5
click at [112, 163] on span "Código de bono" at bounding box center [111, 161] width 34 height 5
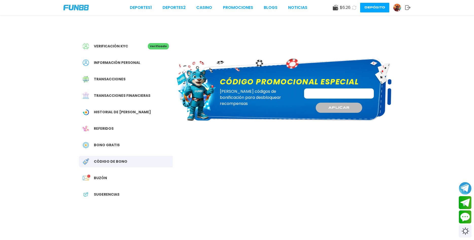
click at [116, 146] on span "Bono Gratis" at bounding box center [107, 145] width 26 height 5
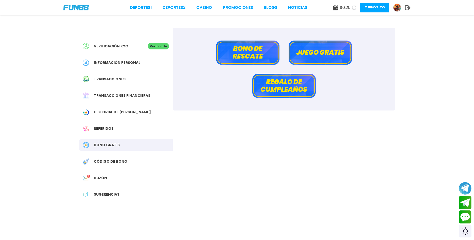
click at [324, 53] on button "Juego gratis" at bounding box center [320, 53] width 63 height 24
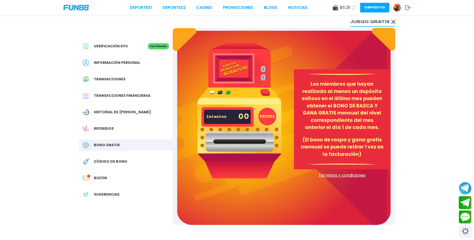
click at [268, 113] on button "PRENSA" at bounding box center [268, 117] width 18 height 18
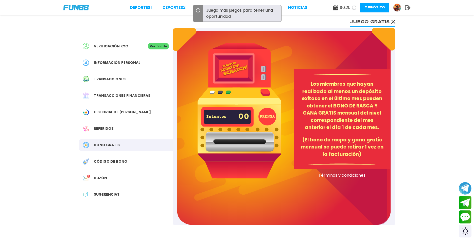
click at [125, 45] on span "Verificación KYC" at bounding box center [111, 46] width 34 height 5
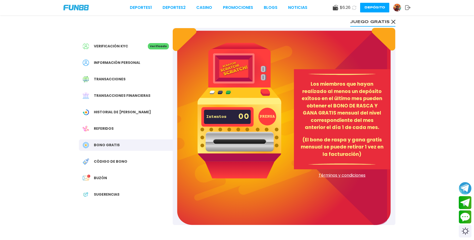
click at [364, 5] on button "Depósito" at bounding box center [375, 8] width 29 height 10
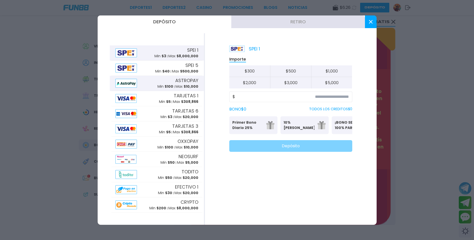
click at [191, 83] on span "ASTROPAY" at bounding box center [186, 80] width 23 height 7
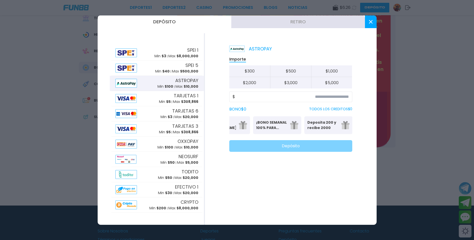
scroll to position [0, 79]
click at [335, 129] on p "Deposita 200 y recibe 2000" at bounding box center [322, 125] width 31 height 11
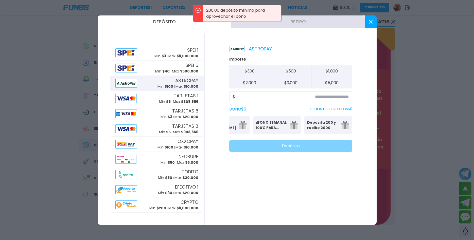
scroll to position [0, 46]
click at [294, 125] on p "¡BONO SEMANAL 100% PARA DEPORTES!" at bounding box center [304, 125] width 31 height 11
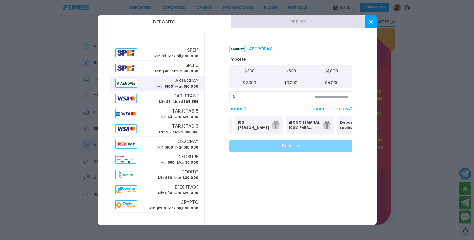
click at [294, 126] on p "¡BONO SEMANAL 100% PARA DEPORTES!" at bounding box center [304, 125] width 31 height 11
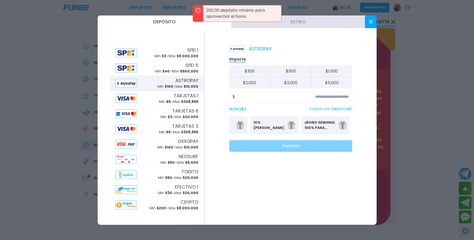
scroll to position [0, 0]
click at [260, 123] on p "Primer Bono Diario 25%" at bounding box center [248, 125] width 31 height 11
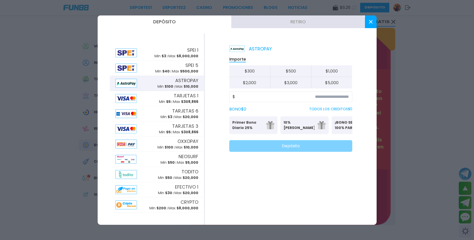
click at [369, 18] on button at bounding box center [371, 21] width 12 height 13
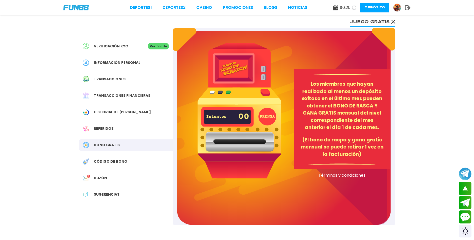
click at [351, 8] on button at bounding box center [354, 7] width 7 height 7
click at [353, 9] on use at bounding box center [354, 7] width 4 height 4
click at [353, 9] on icon at bounding box center [354, 7] width 5 height 5
click at [353, 9] on use at bounding box center [354, 7] width 5 height 5
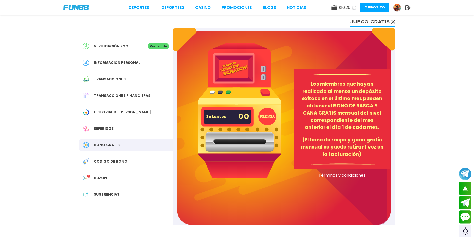
click at [353, 9] on use at bounding box center [354, 7] width 5 height 5
click at [353, 9] on use at bounding box center [354, 7] width 4 height 4
click at [101, 159] on span "Código de bono" at bounding box center [111, 161] width 34 height 5
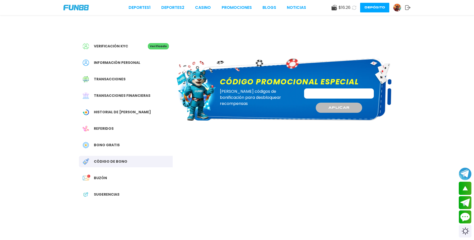
click at [106, 178] on span "Buzón" at bounding box center [100, 178] width 13 height 5
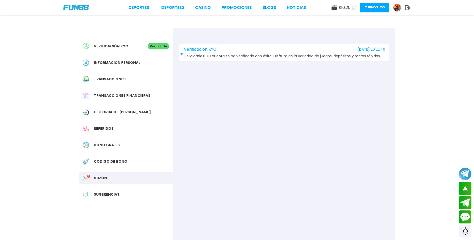
click at [108, 149] on div "Bono Gratis" at bounding box center [126, 145] width 94 height 11
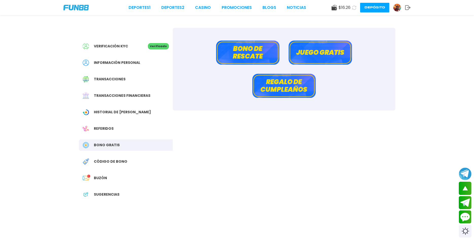
click at [313, 51] on button "Juego gratis" at bounding box center [320, 53] width 63 height 24
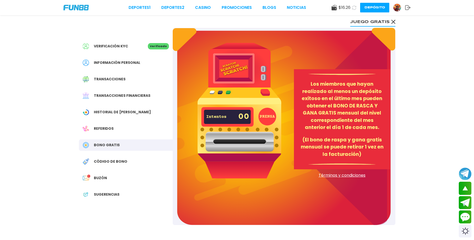
click at [108, 146] on span "Bono Gratis" at bounding box center [107, 145] width 26 height 5
click at [112, 129] on span "Referidos" at bounding box center [104, 128] width 20 height 5
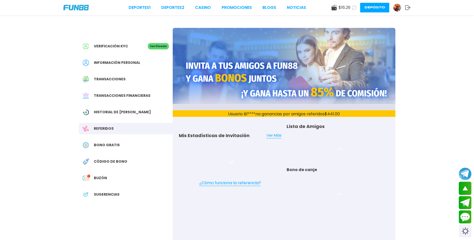
click at [104, 144] on span "Bono Gratis" at bounding box center [107, 145] width 26 height 5
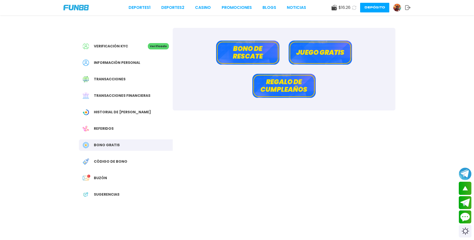
click at [261, 57] on button "Bono de rescate" at bounding box center [247, 53] width 63 height 24
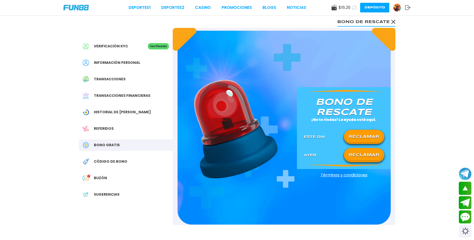
click at [359, 155] on button "RECLAMAR" at bounding box center [364, 155] width 37 height 11
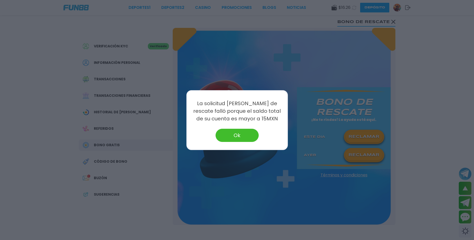
click at [240, 133] on button "Ok" at bounding box center [237, 135] width 43 height 13
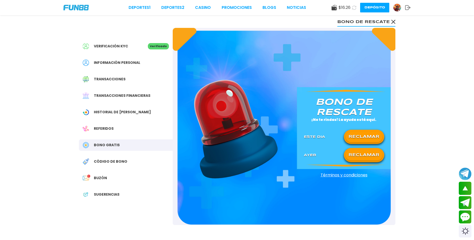
click at [356, 8] on icon at bounding box center [354, 8] width 4 height 4
